Goal: Transaction & Acquisition: Purchase product/service

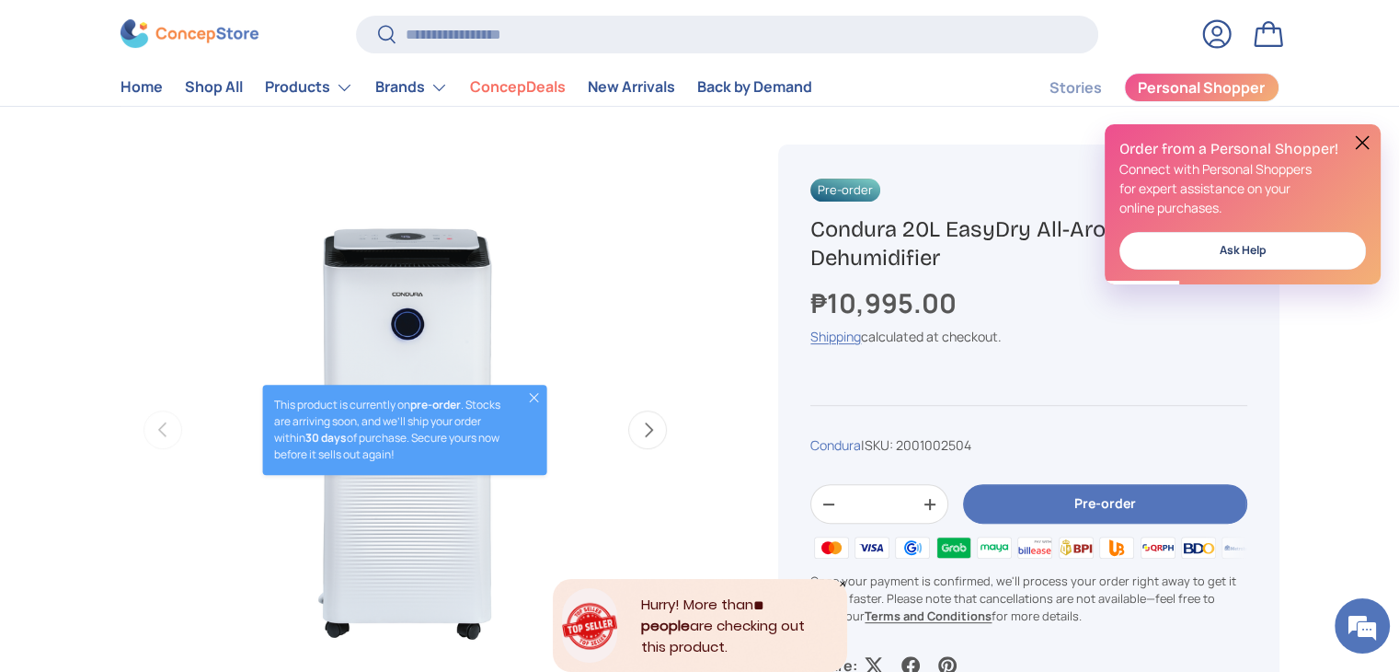
click at [541, 402] on button "Close" at bounding box center [534, 397] width 15 height 15
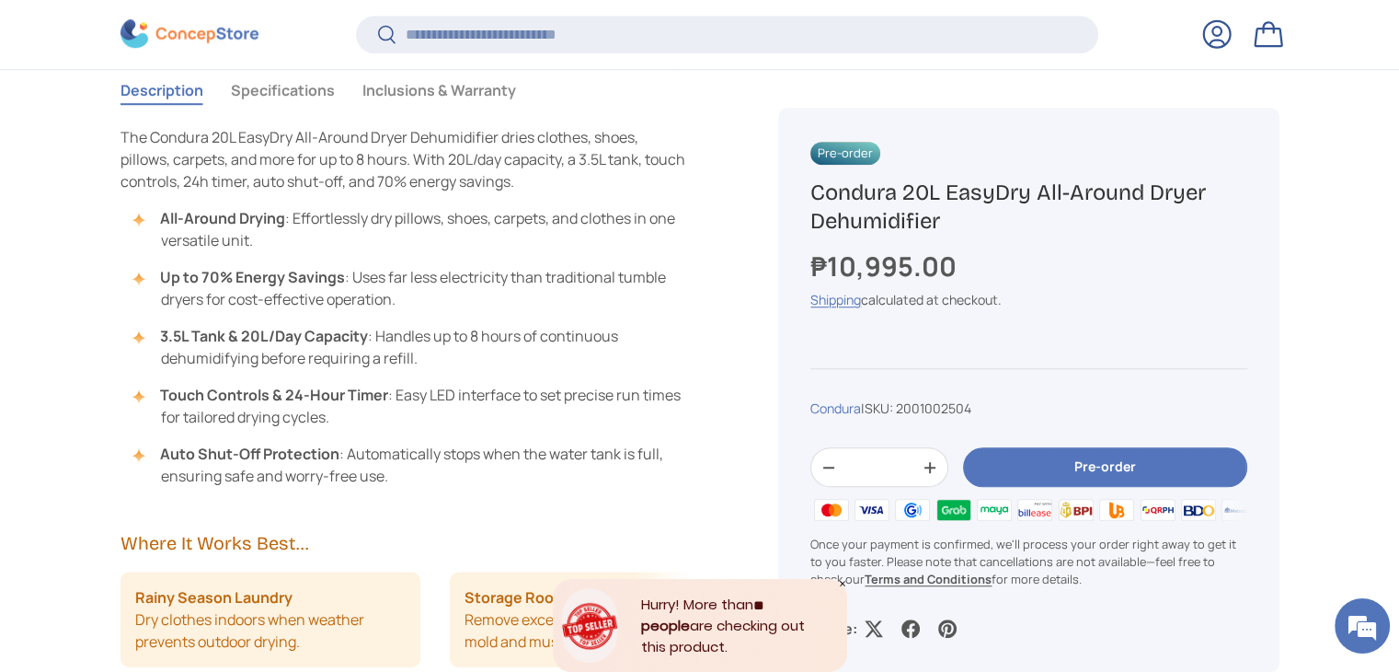
scroll to position [1468, 0]
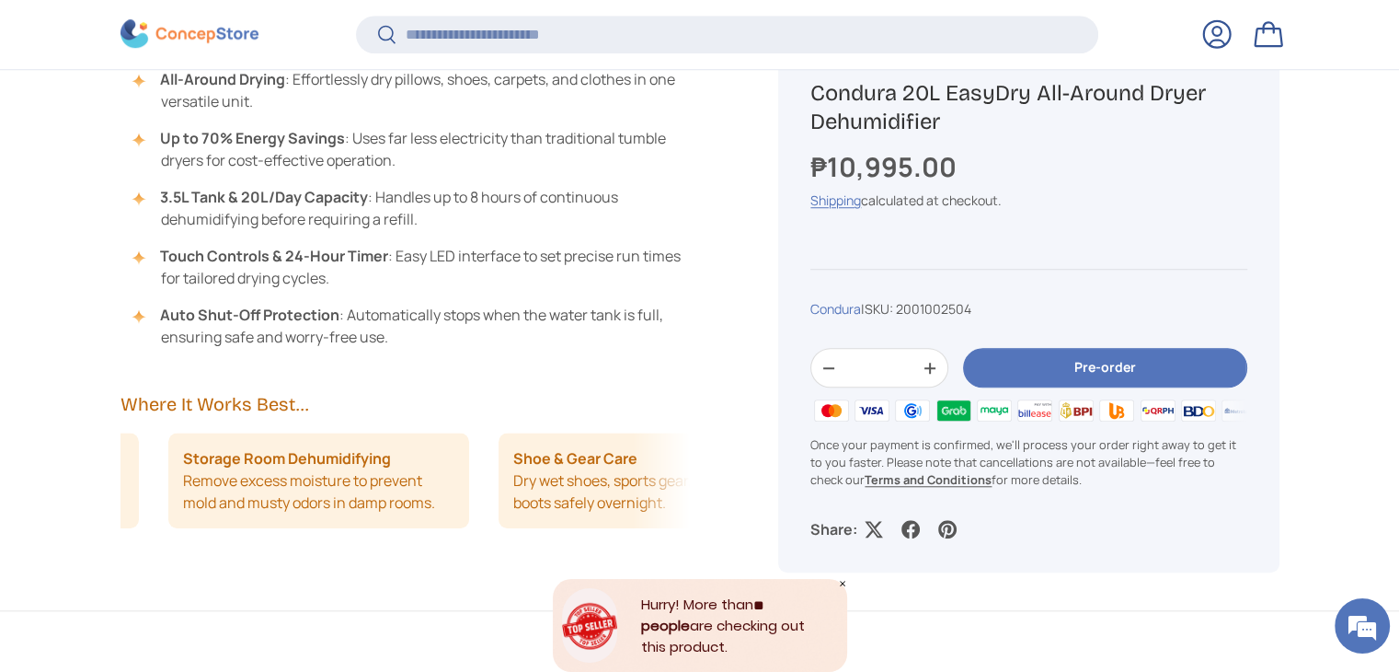
drag, startPoint x: 613, startPoint y: 481, endPoint x: 489, endPoint y: 477, distance: 123.4
click at [489, 477] on div "Rainy Season Laundry Dry clothes indoors when weather prevents outdoor drying. …" at bounding box center [406, 480] width 570 height 96
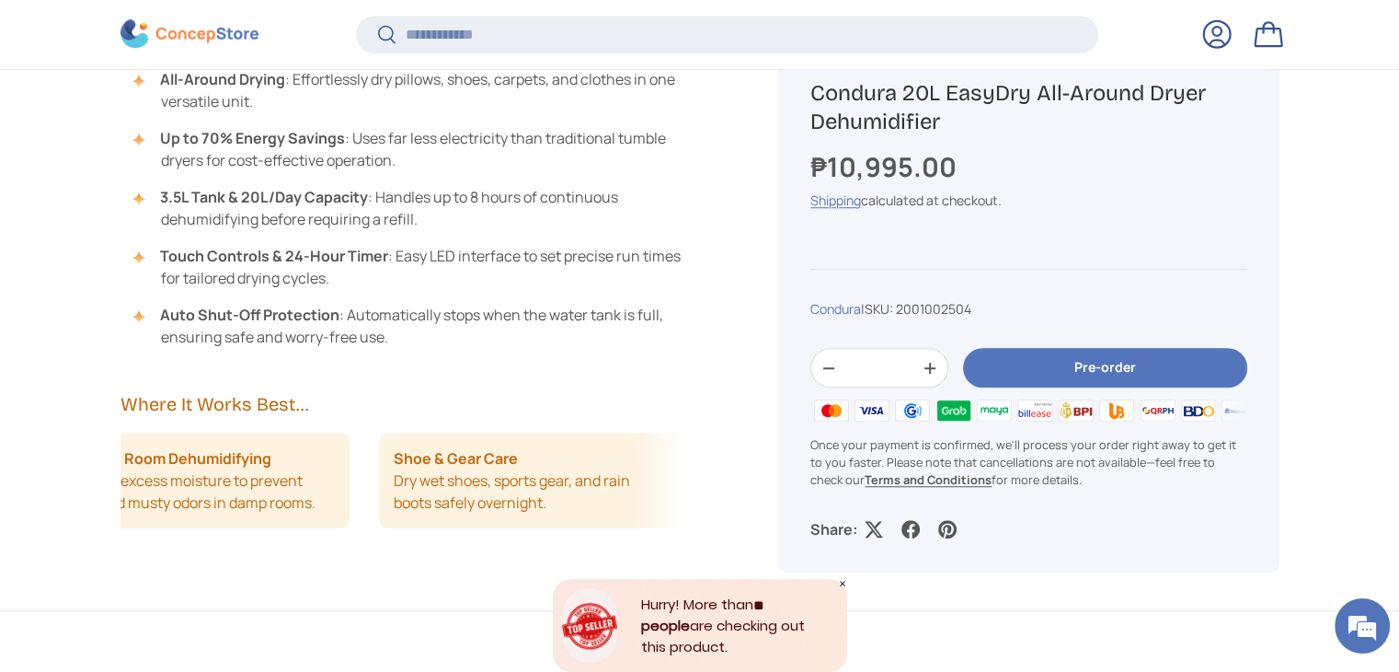
drag, startPoint x: 563, startPoint y: 474, endPoint x: 203, endPoint y: 477, distance: 359.8
click at [203, 477] on ul "Rainy Season Laundry Dry clothes indoors when weather prevents outdoor drying. …" at bounding box center [4, 480] width 570 height 96
drag, startPoint x: 512, startPoint y: 483, endPoint x: 413, endPoint y: 495, distance: 100.1
click at [413, 495] on li "Allergy Relief Lower indoor humidity to reduce dust mites and allergens." at bounding box center [541, 480] width 301 height 96
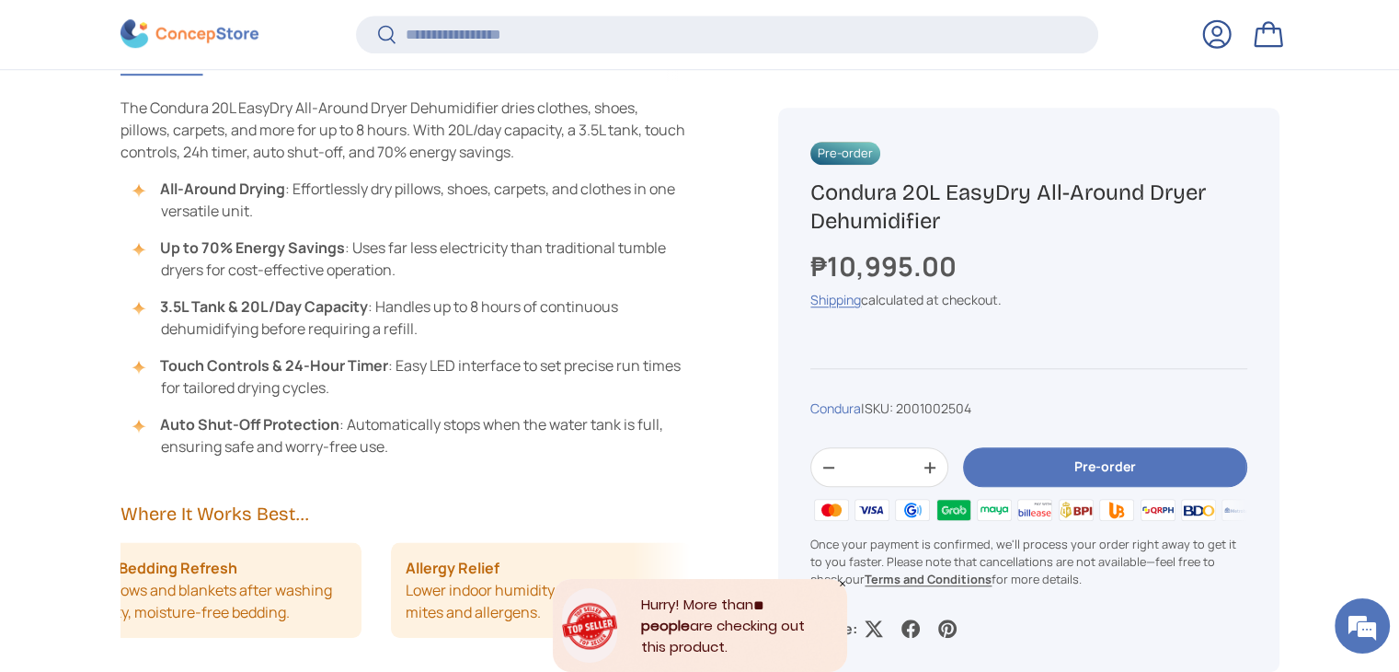
scroll to position [1376, 0]
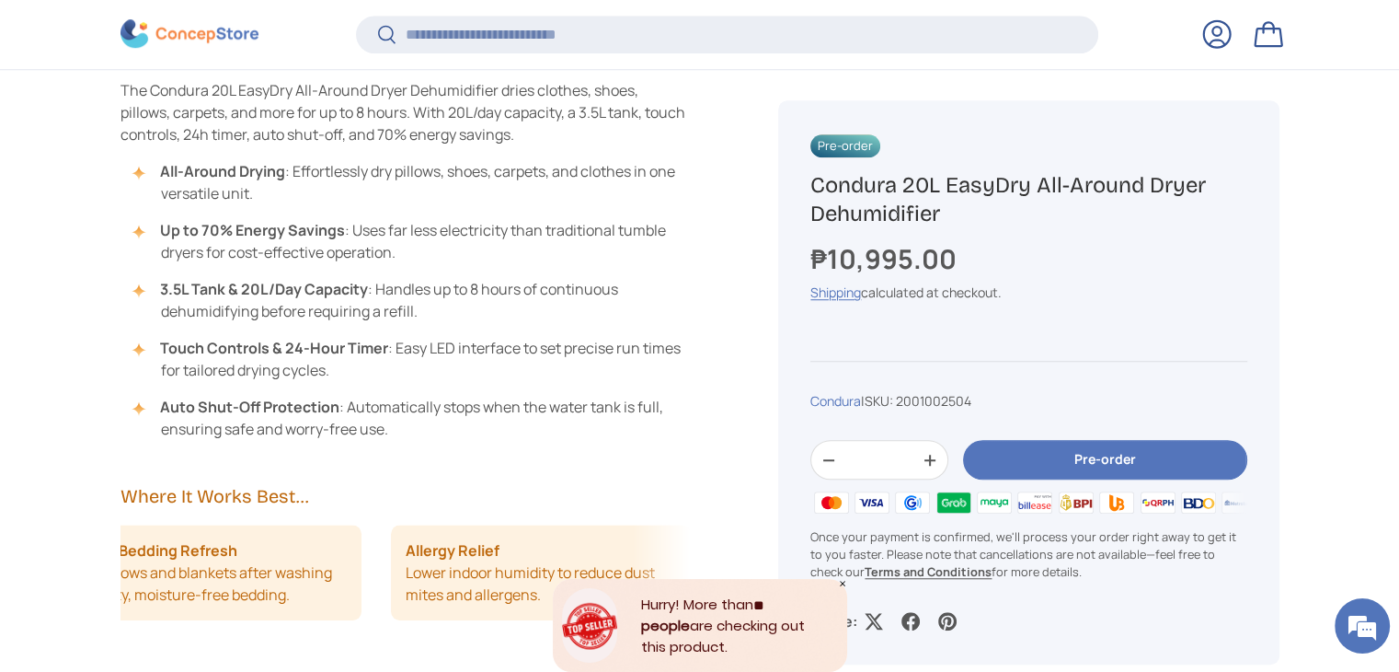
click at [841, 582] on icon "Close" at bounding box center [842, 583] width 9 height 9
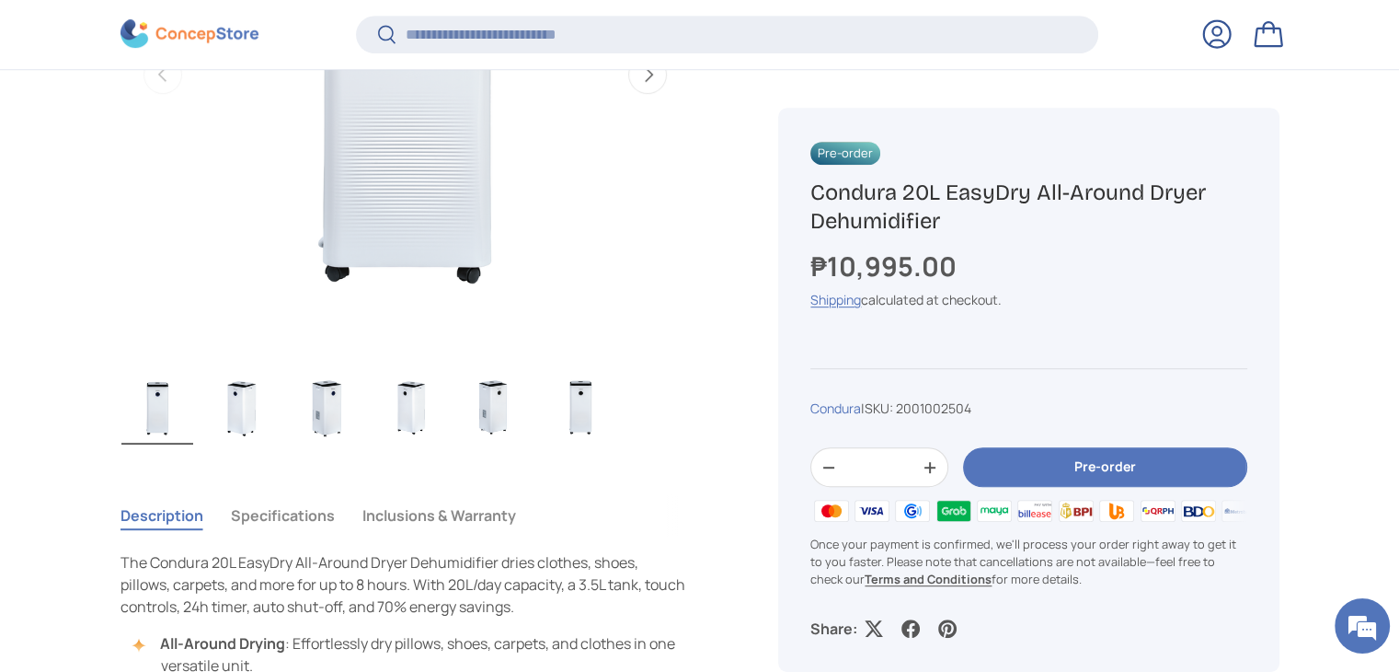
scroll to position [916, 0]
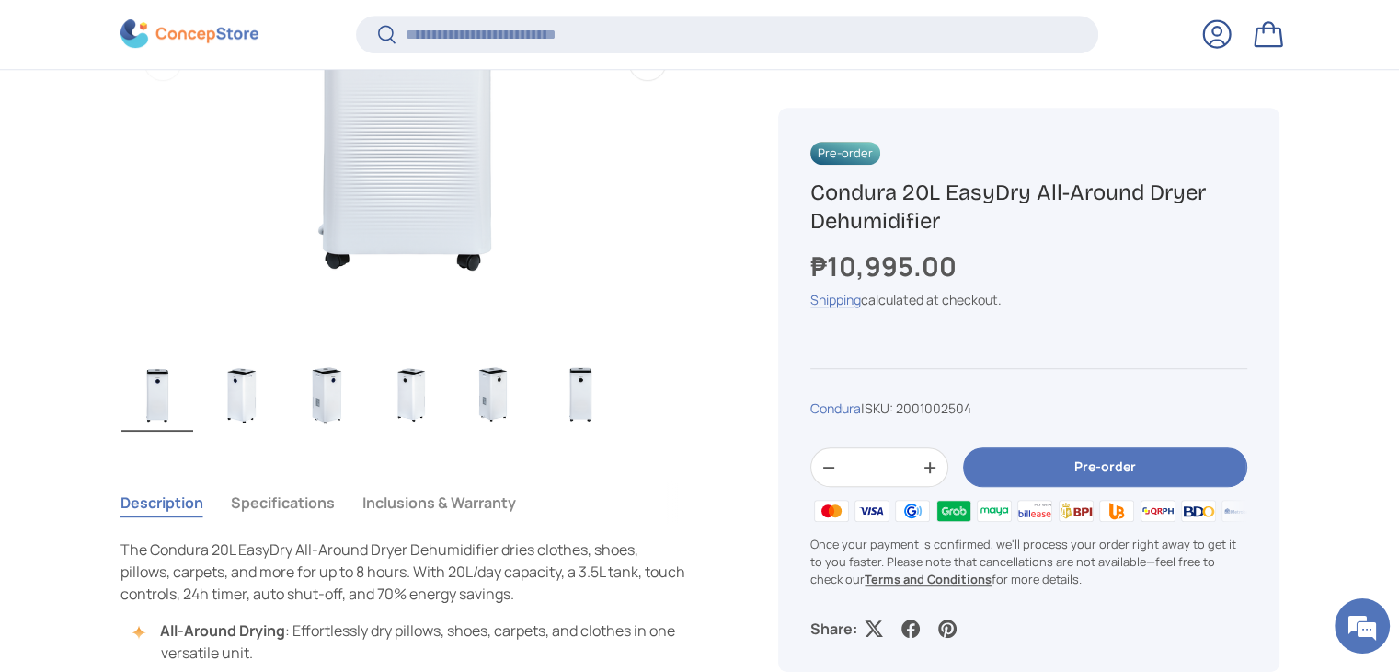
click at [246, 375] on img "Gallery Viewer" at bounding box center [242, 395] width 72 height 74
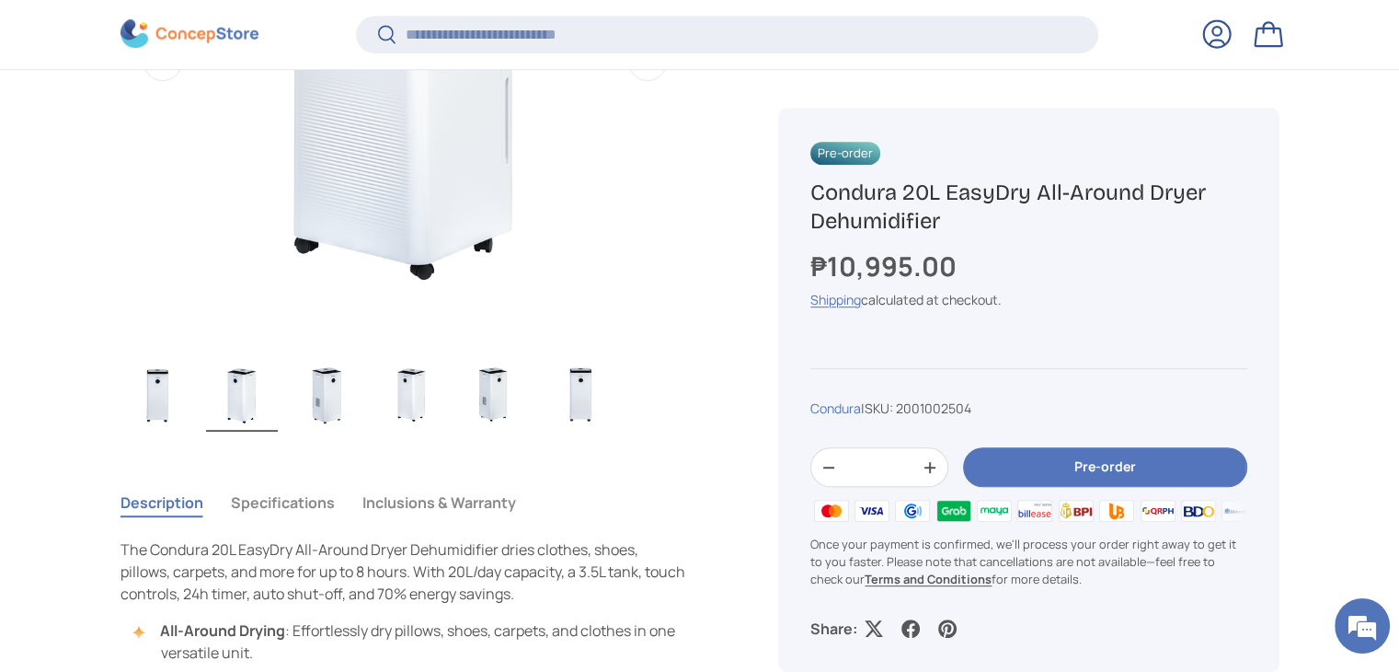
click at [372, 408] on ul "Load image 1 in gallery view Load image 2 in gallery view Load image 3 in galle…" at bounding box center [406, 397] width 570 height 80
click at [420, 401] on img "Gallery Viewer" at bounding box center [411, 395] width 72 height 74
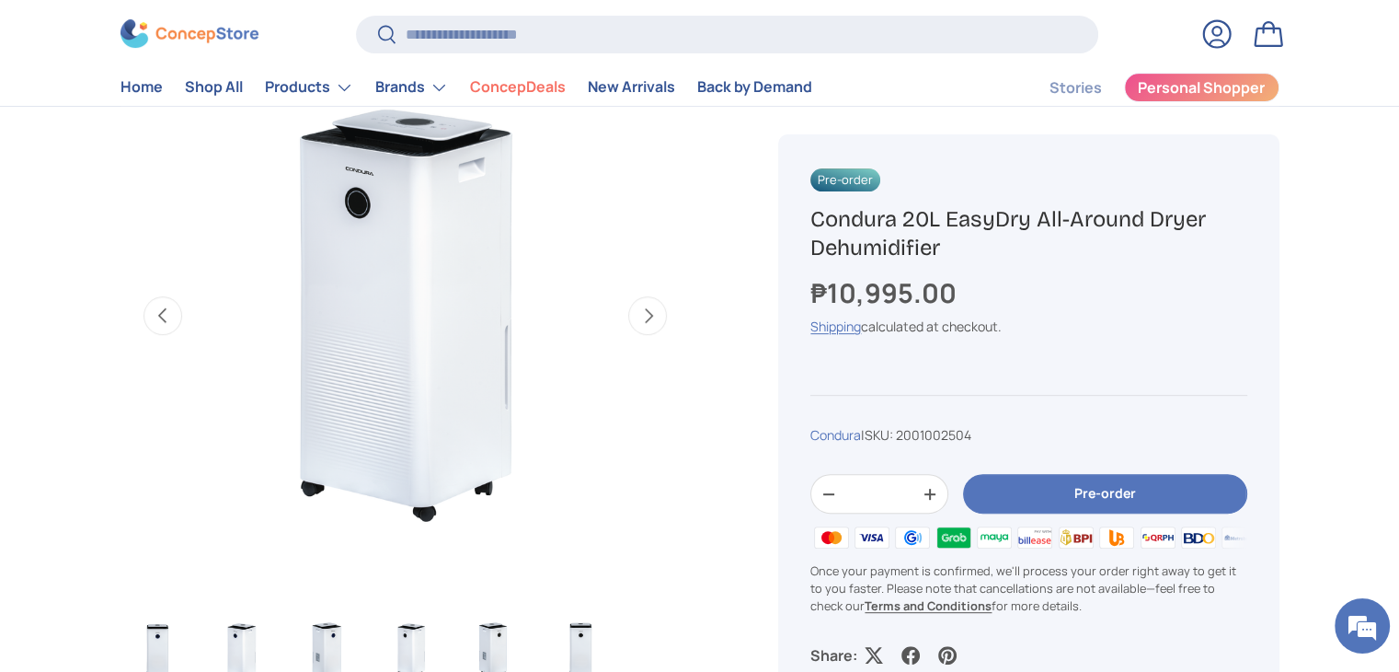
scroll to position [644, 0]
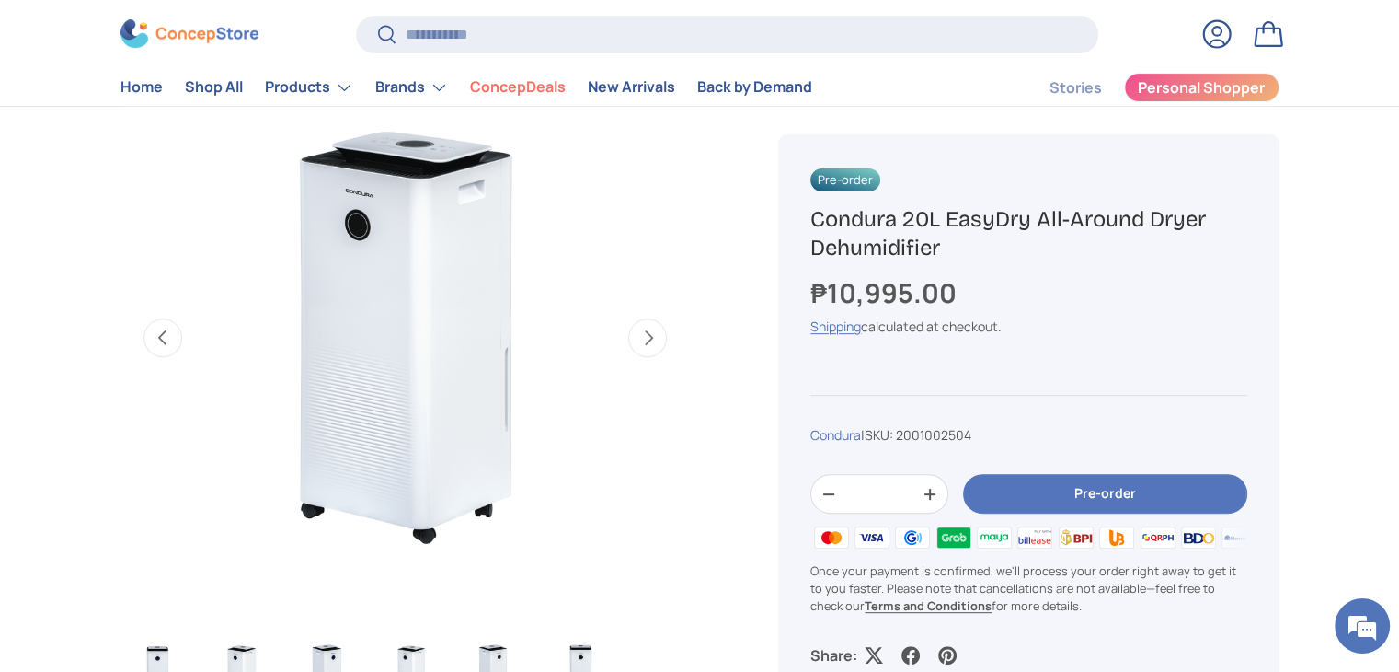
click at [439, 150] on img "Gallery Viewer" at bounding box center [405, 337] width 570 height 570
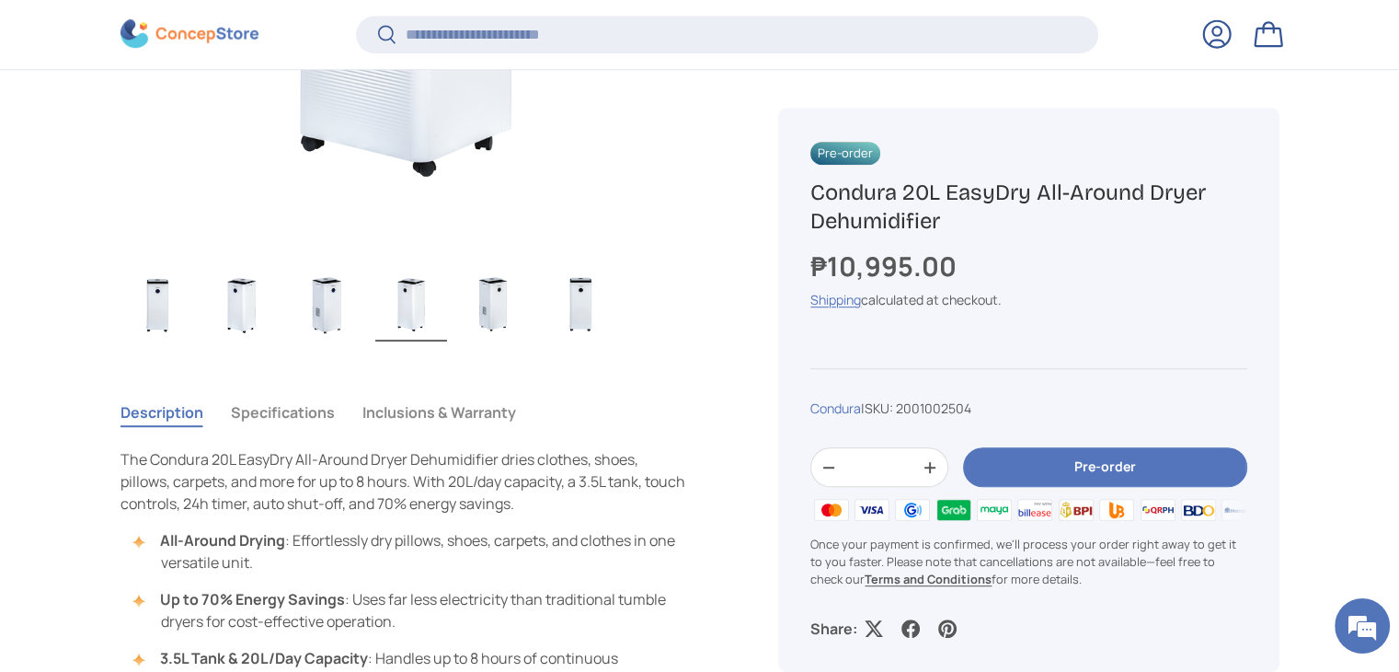
scroll to position [1008, 0]
click at [464, 310] on img "Gallery Viewer" at bounding box center [496, 304] width 72 height 74
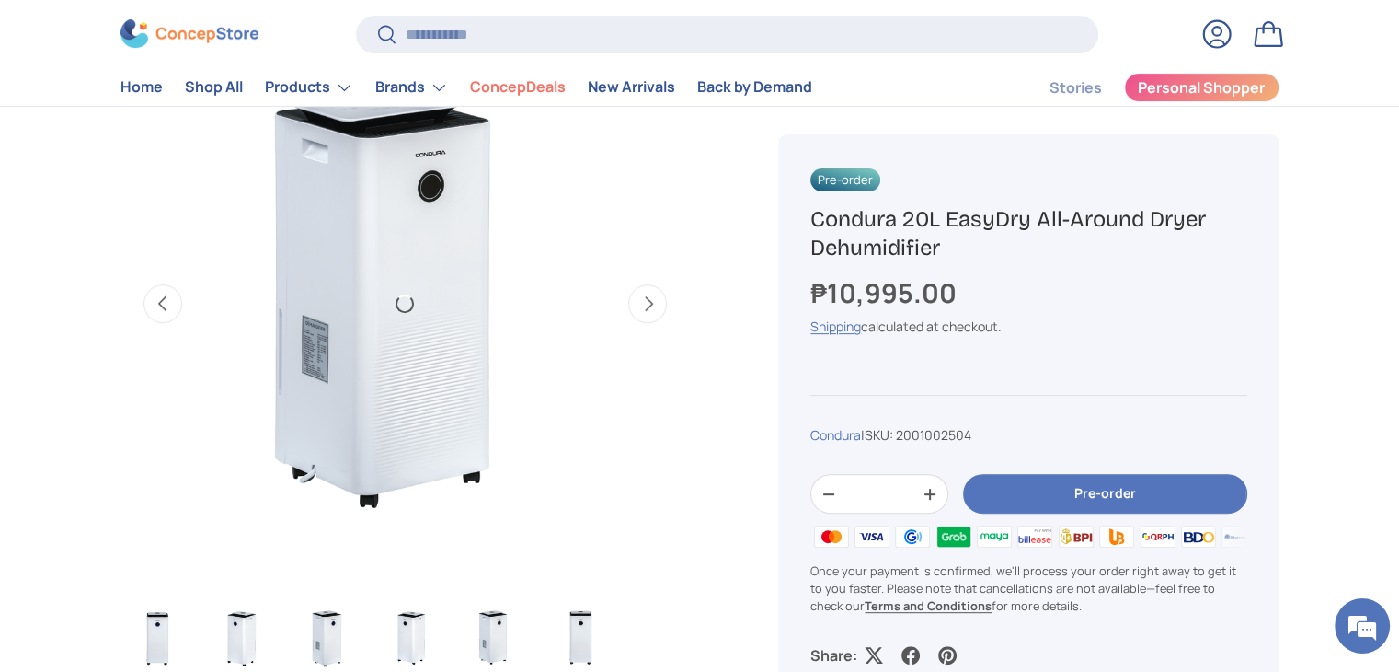
scroll to position [368, 0]
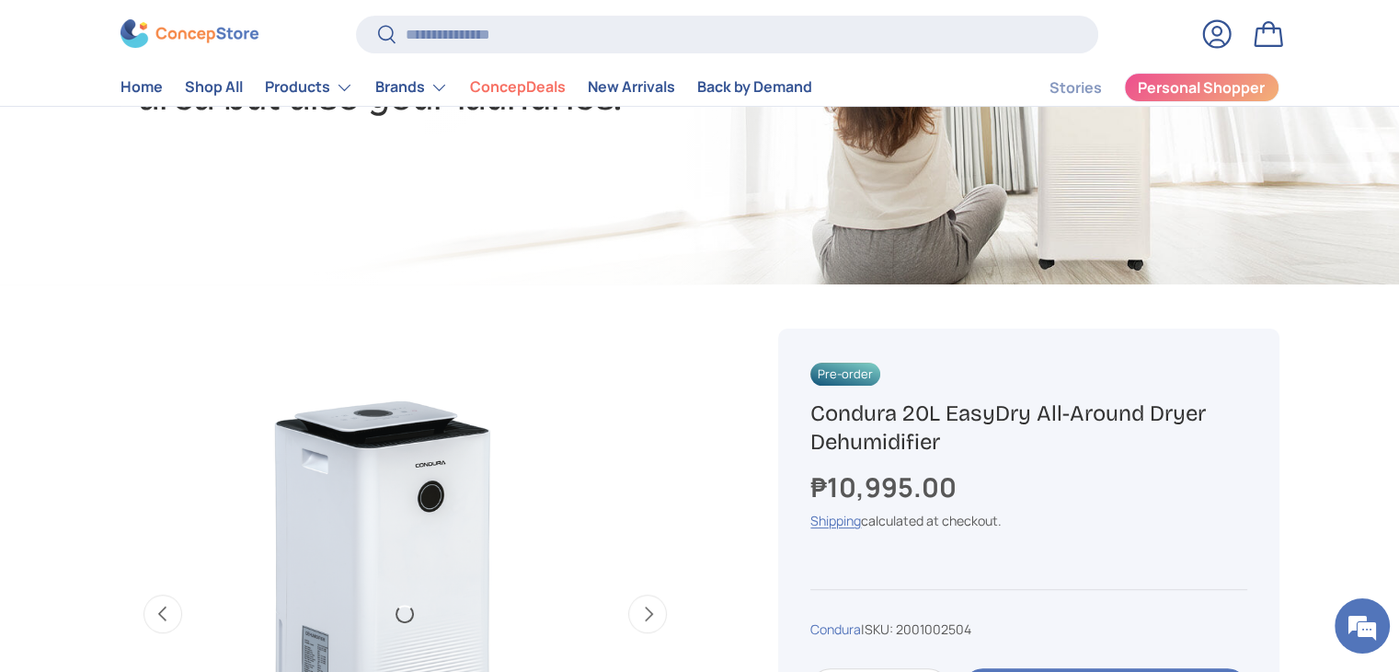
click at [406, 410] on img "Gallery Viewer" at bounding box center [405, 613] width 570 height 570
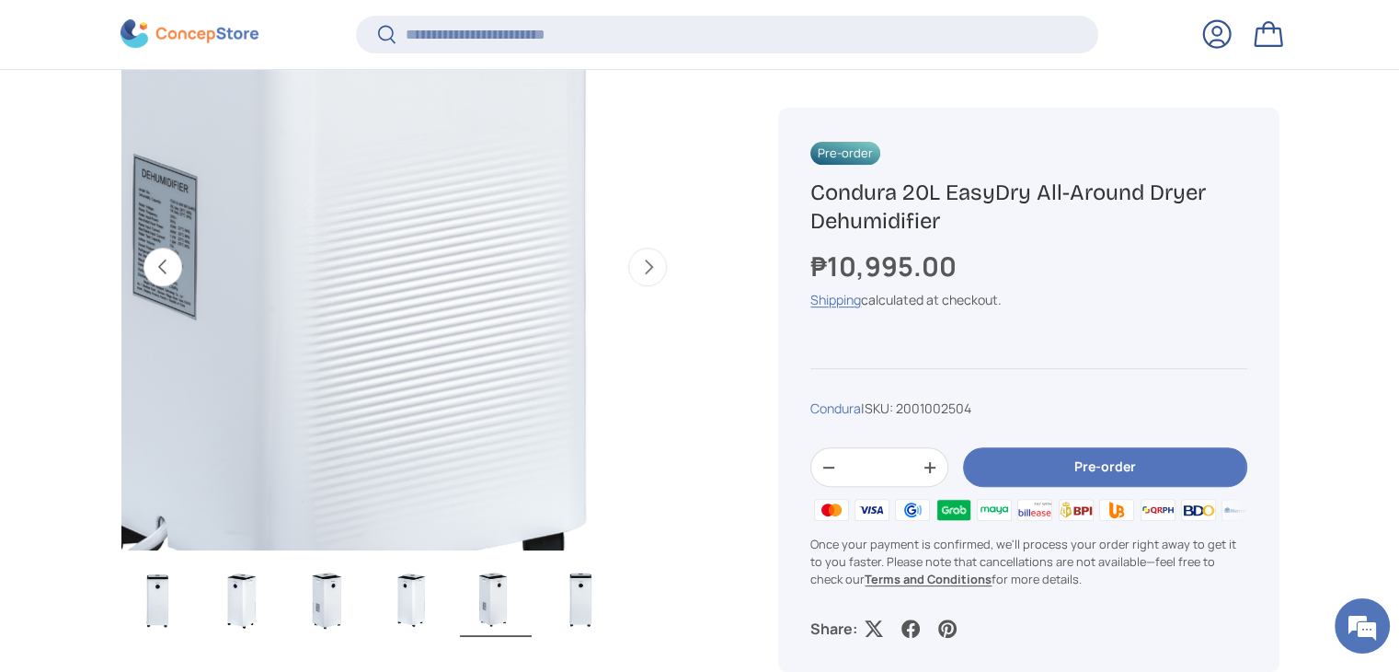
scroll to position [824, 0]
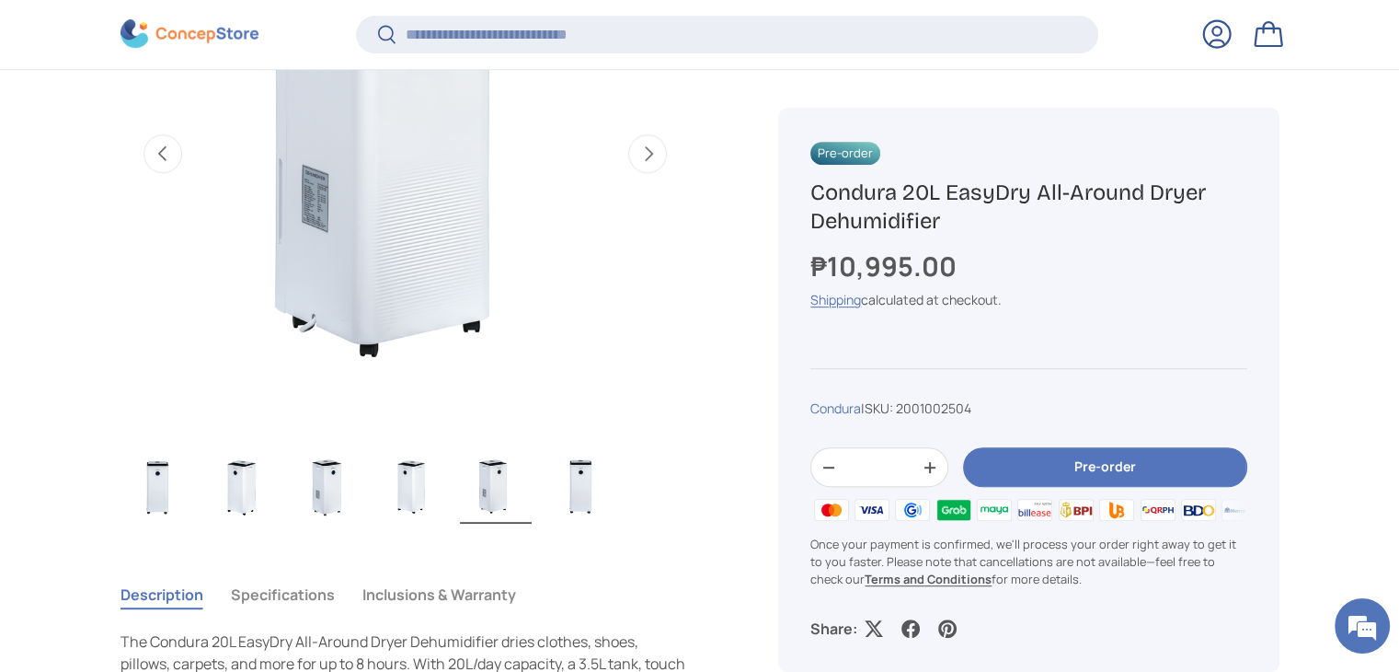
click at [584, 497] on img "Gallery Viewer" at bounding box center [581, 487] width 72 height 74
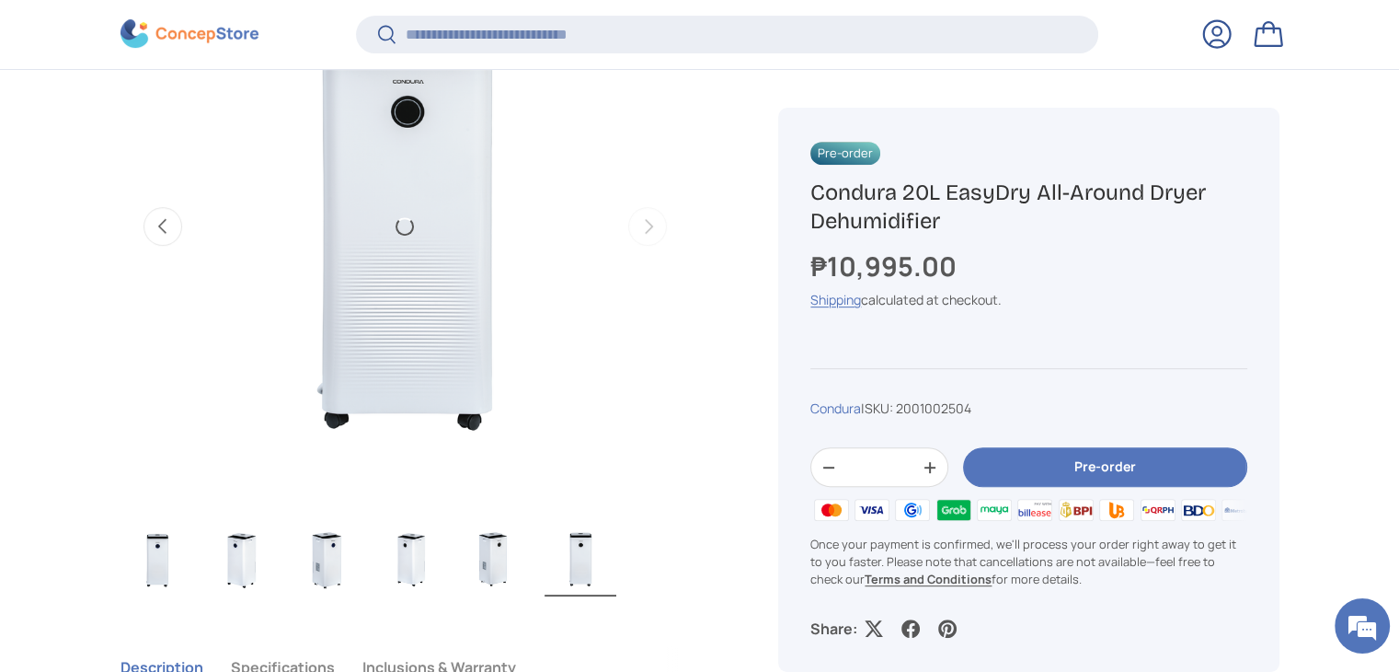
scroll to position [460, 0]
